Goal: Task Accomplishment & Management: Use online tool/utility

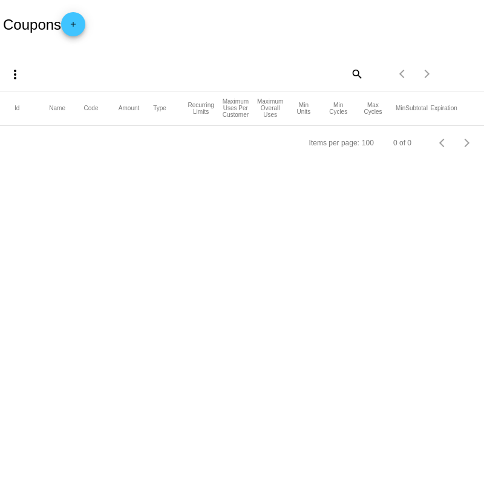
click at [82, 35] on dashboard-coupons "Coupons add more_vert search Items per page: 100 0 of 0 Id Name Code Amount Typ…" at bounding box center [242, 80] width 484 height 160
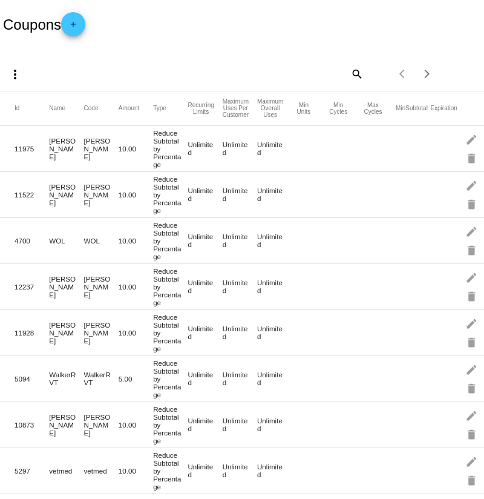
click at [80, 29] on mat-icon "add" at bounding box center [73, 27] width 15 height 15
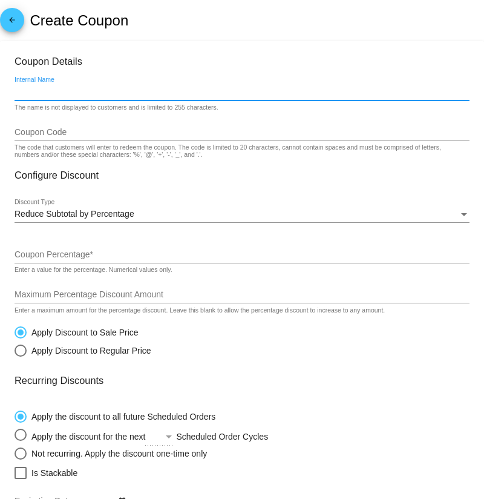
click at [51, 97] on input "Internal Name" at bounding box center [242, 92] width 455 height 10
paste input "DRPERKINS"
type input "DRPERKINS"
click at [51, 132] on input "Coupon Code" at bounding box center [242, 133] width 455 height 10
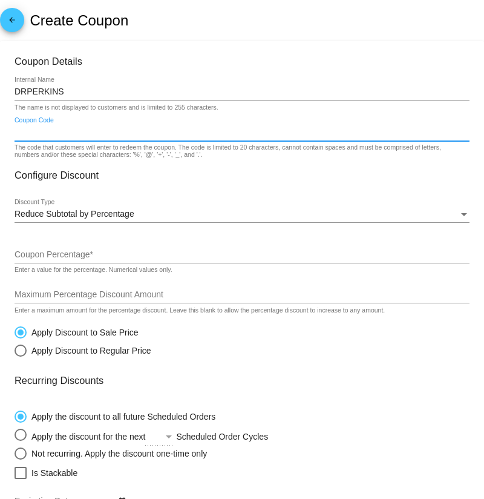
paste input "DRPERKINS"
type input "DRPERKINS"
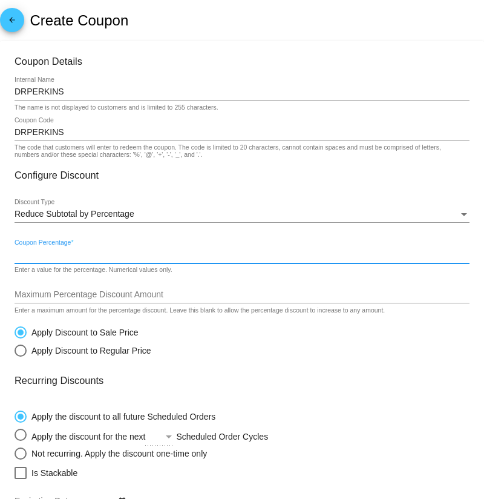
click at [51, 255] on input "Coupon Percentage *" at bounding box center [242, 255] width 455 height 10
type input "5"
click at [54, 281] on mat-card-content "Coupon Details DRPERKINS Internal Name The name is not displayed to customers a…" at bounding box center [242, 376] width 455 height 640
click at [53, 291] on div "Maximum Percentage Discount Amount" at bounding box center [242, 292] width 455 height 24
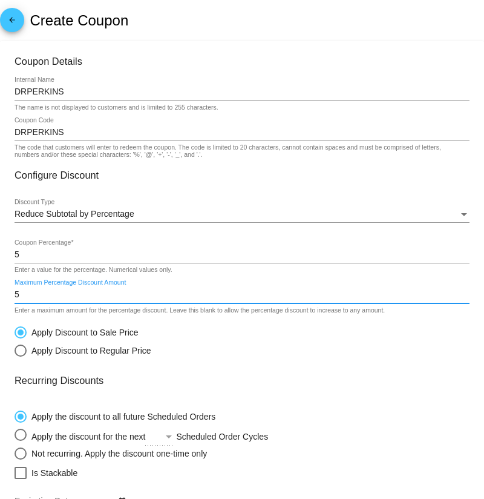
scroll to position [247, 0]
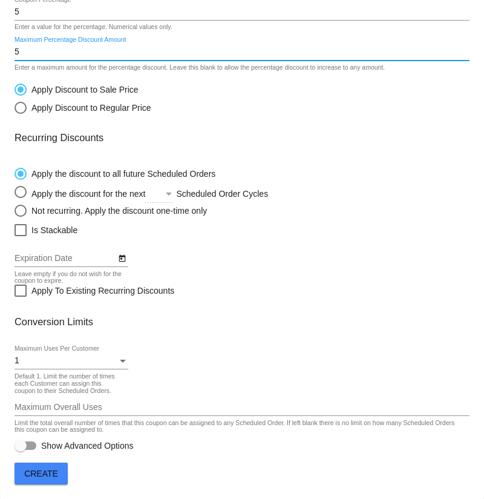
type input "5"
click at [48, 358] on div "1" at bounding box center [66, 361] width 103 height 10
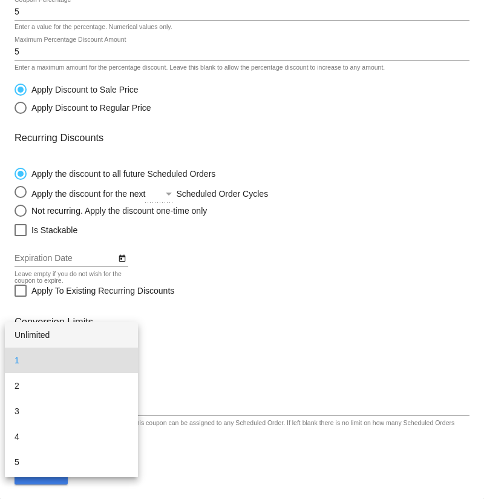
click at [47, 330] on span "Unlimited" at bounding box center [72, 334] width 114 height 25
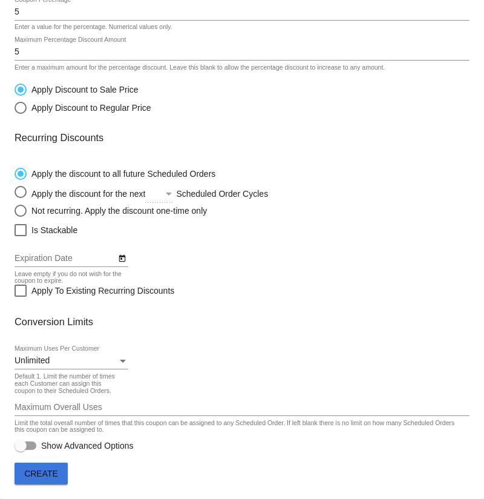
click at [45, 475] on span "Create" at bounding box center [41, 473] width 34 height 10
